Goal: Navigation & Orientation: Find specific page/section

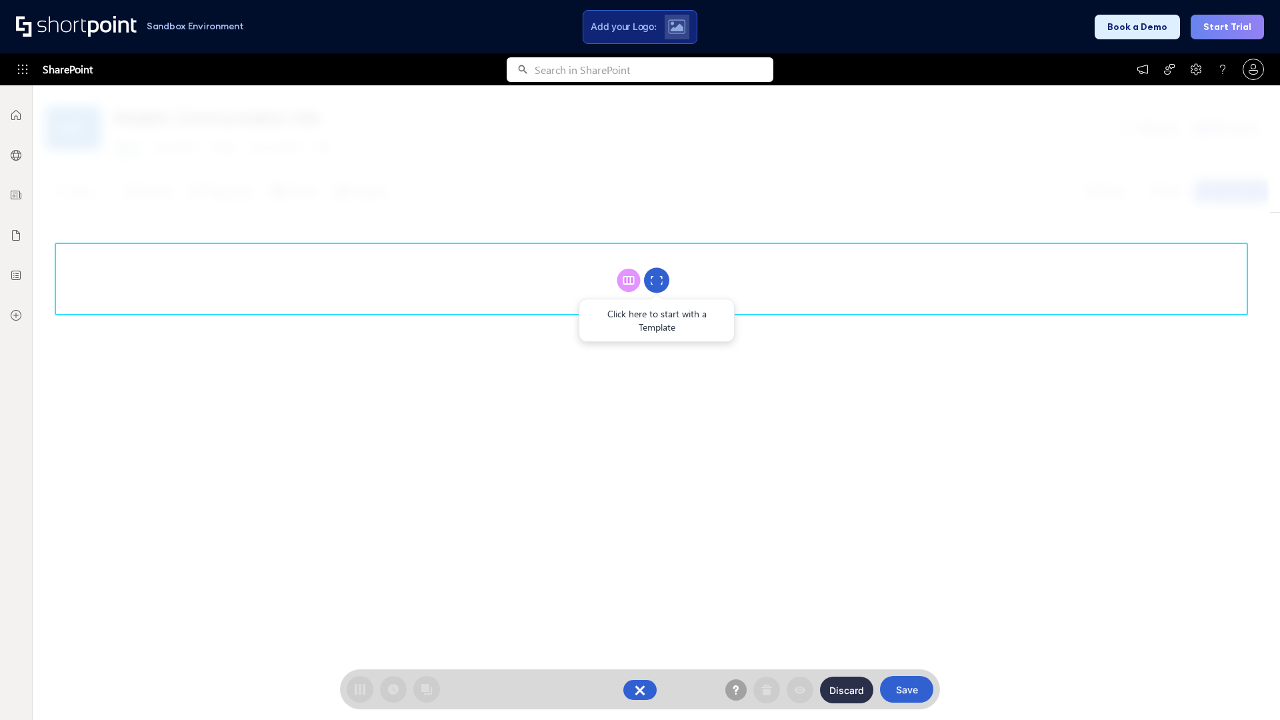
click at [657, 280] on circle at bounding box center [656, 280] width 25 height 25
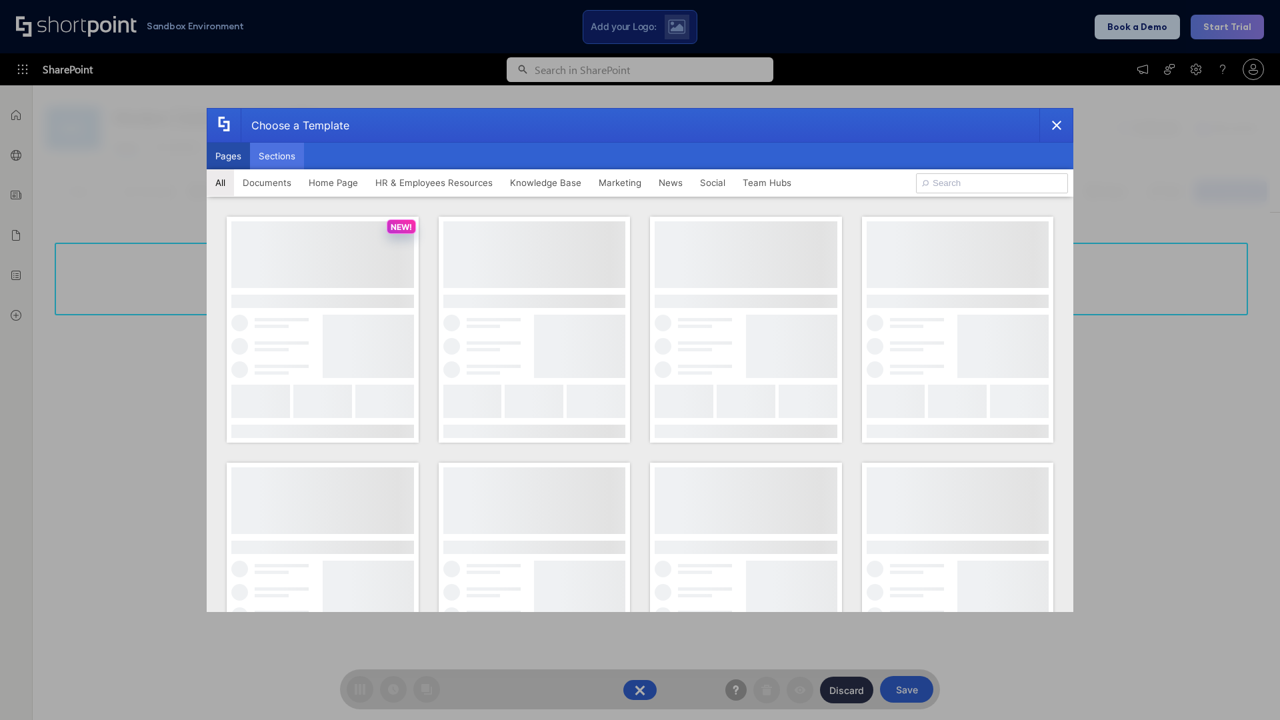
click at [277, 156] on button "Sections" at bounding box center [277, 156] width 54 height 27
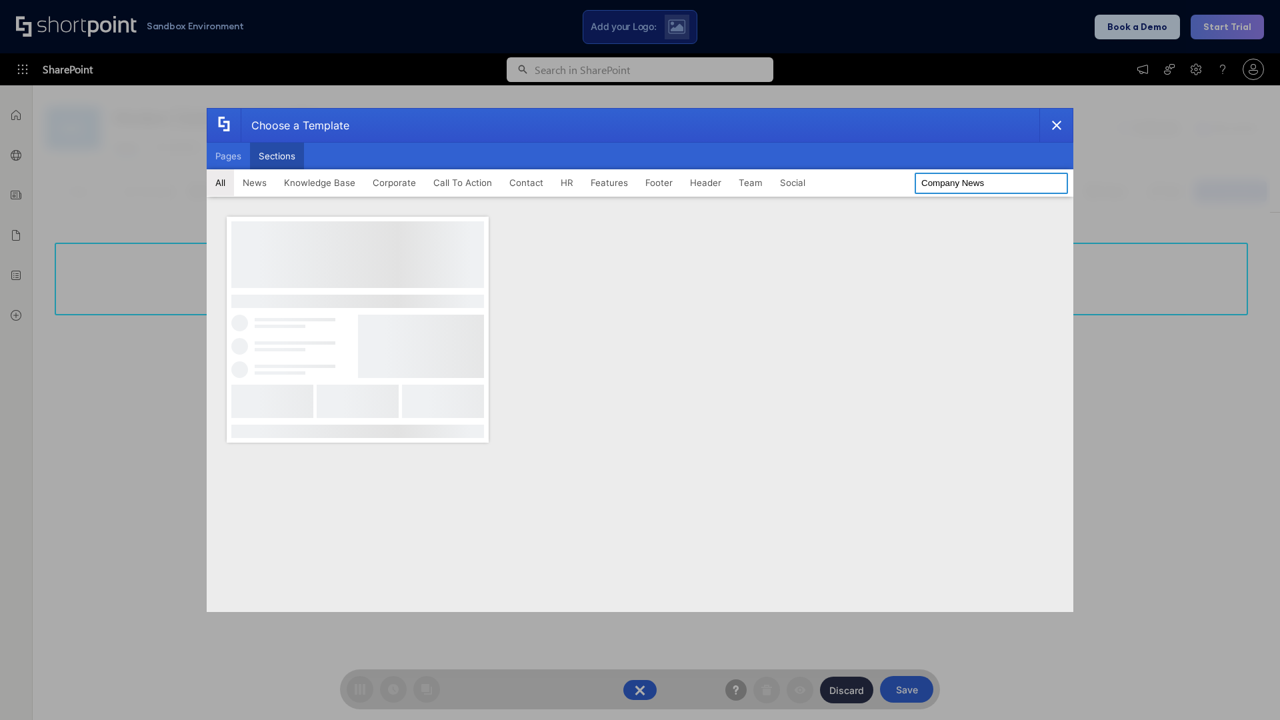
type input "Company News"
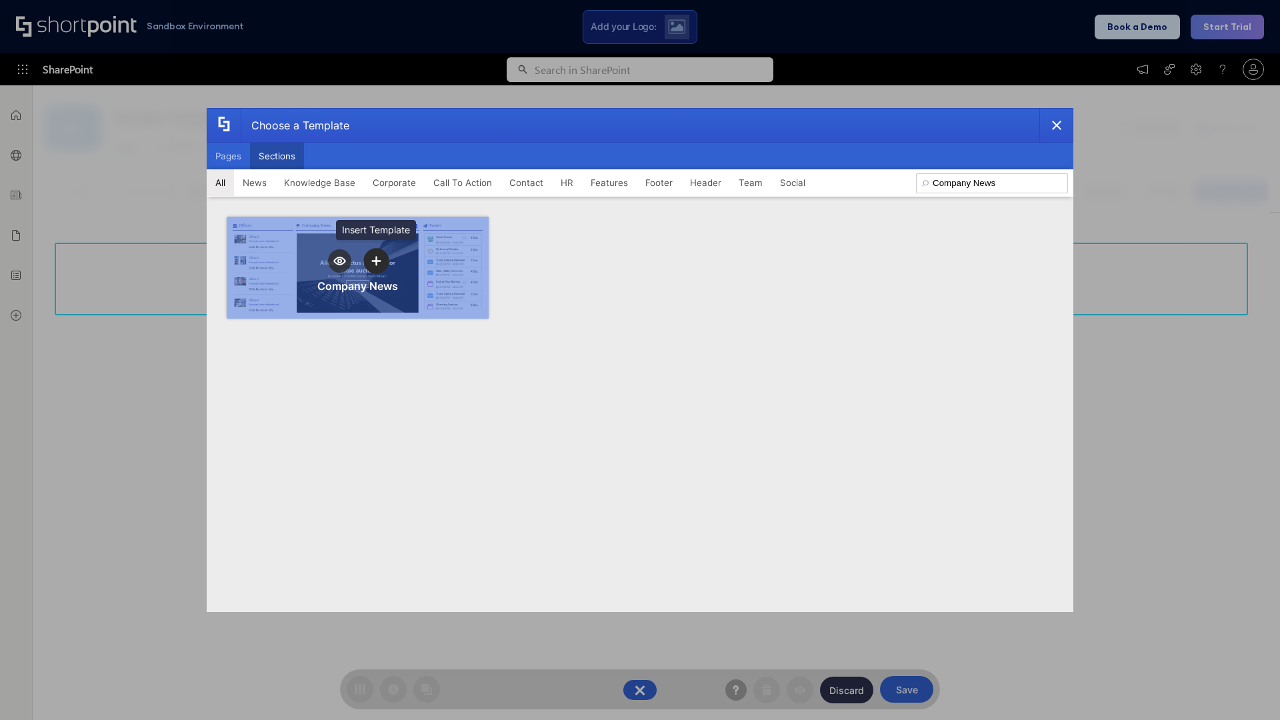
click at [376, 261] on icon "template selector" at bounding box center [375, 260] width 9 height 9
